Goal: Information Seeking & Learning: Understand process/instructions

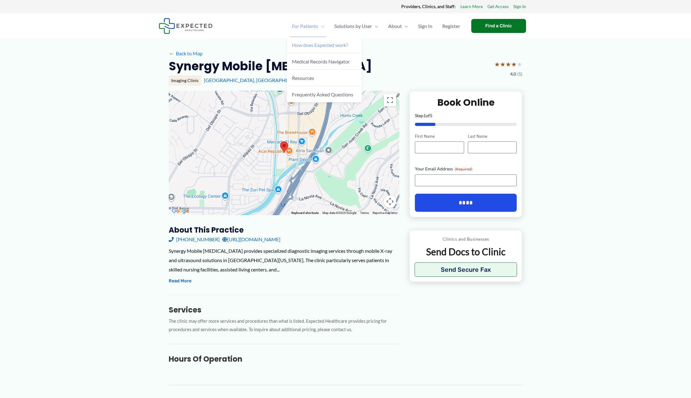
click at [346, 45] on span "How does Expected work?" at bounding box center [320, 45] width 56 height 6
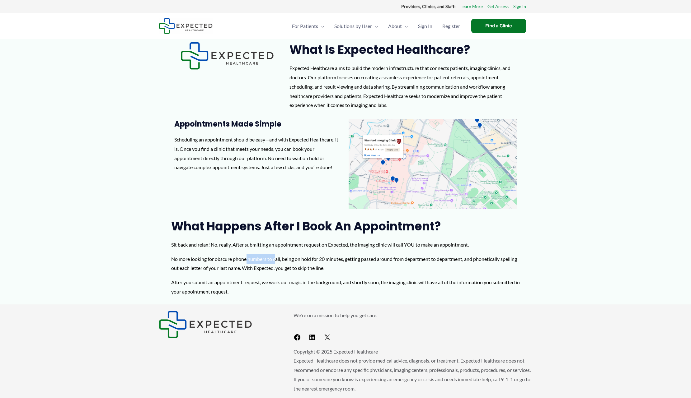
drag, startPoint x: 246, startPoint y: 258, endPoint x: 294, endPoint y: 256, distance: 47.7
click at [278, 259] on p "No more looking for obscure phone numbers to call, being on hold for 20 minutes…" at bounding box center [345, 264] width 349 height 18
drag, startPoint x: 292, startPoint y: 258, endPoint x: 346, endPoint y: 259, distance: 53.8
click at [346, 259] on p "No more looking for obscure phone numbers to call, being on hold for 20 minutes…" at bounding box center [345, 264] width 349 height 18
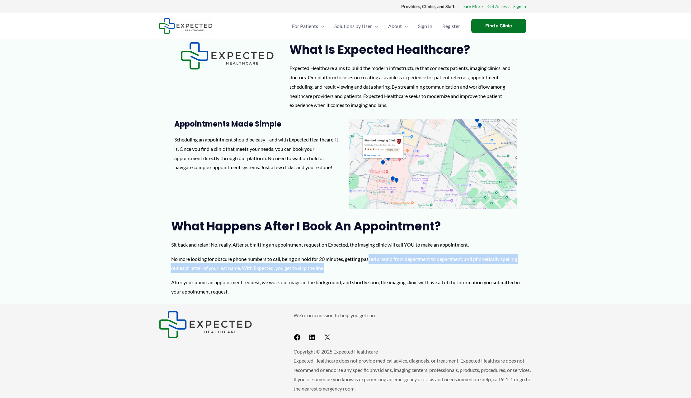
drag, startPoint x: 371, startPoint y: 258, endPoint x: 405, endPoint y: 264, distance: 34.8
click at [405, 264] on p "No more looking for obscure phone numbers to call, being on hold for 20 minutes…" at bounding box center [345, 264] width 349 height 18
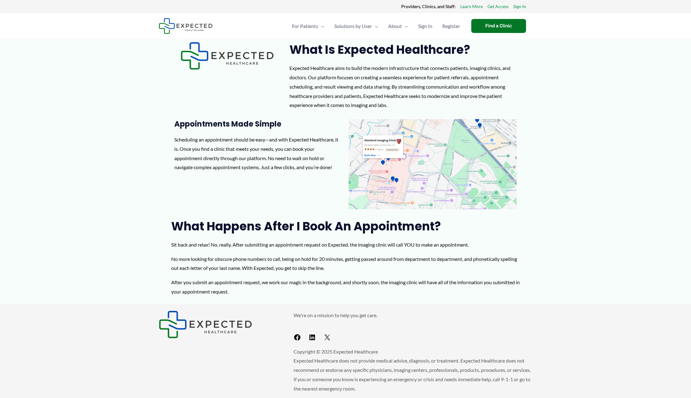
click at [187, 279] on p "After you submit an appointment request, we work our magic in the background, a…" at bounding box center [345, 287] width 349 height 18
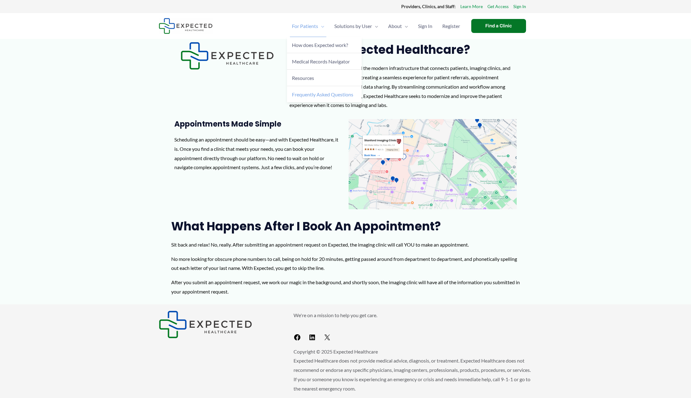
click at [311, 94] on span "Frequently Asked Questions" at bounding box center [322, 94] width 61 height 6
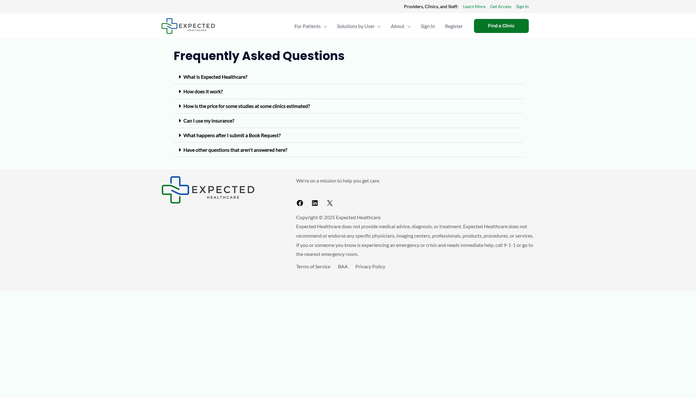
click at [225, 76] on link "What is Expected Healthcare?" at bounding box center [215, 77] width 64 height 6
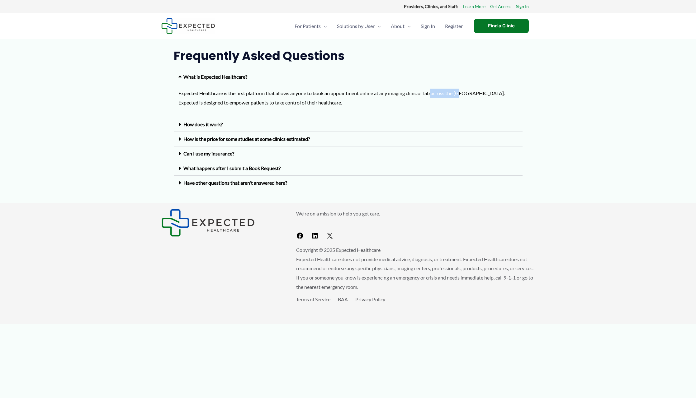
drag, startPoint x: 432, startPoint y: 94, endPoint x: 462, endPoint y: 95, distance: 29.9
click at [462, 95] on span "Expected Healthcare is the first platform that allows anyone to book an appoint…" at bounding box center [341, 97] width 326 height 15
click at [477, 94] on span "Expected Healthcare is the first platform that allows anyone to book an appoint…" at bounding box center [341, 97] width 326 height 15
click at [55, 51] on section "Frequently Asked Questions" at bounding box center [348, 55] width 696 height 21
